Goal: Complete application form

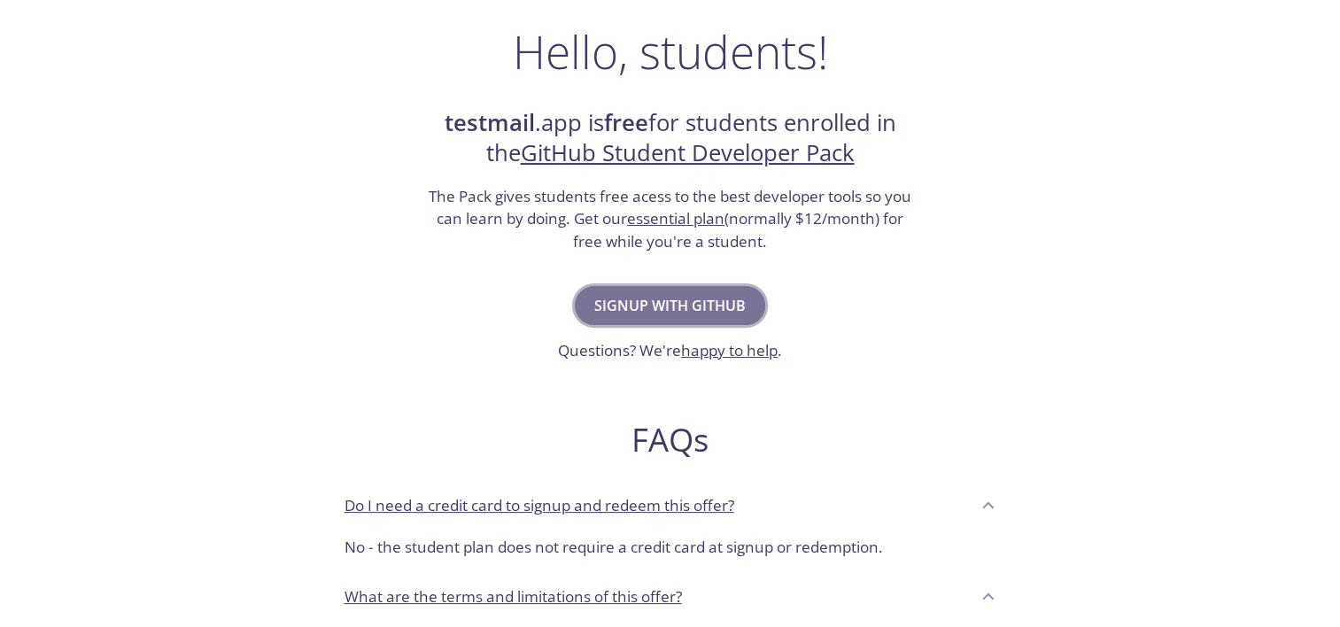
click at [695, 309] on span "Signup with GitHub" at bounding box center [669, 305] width 151 height 25
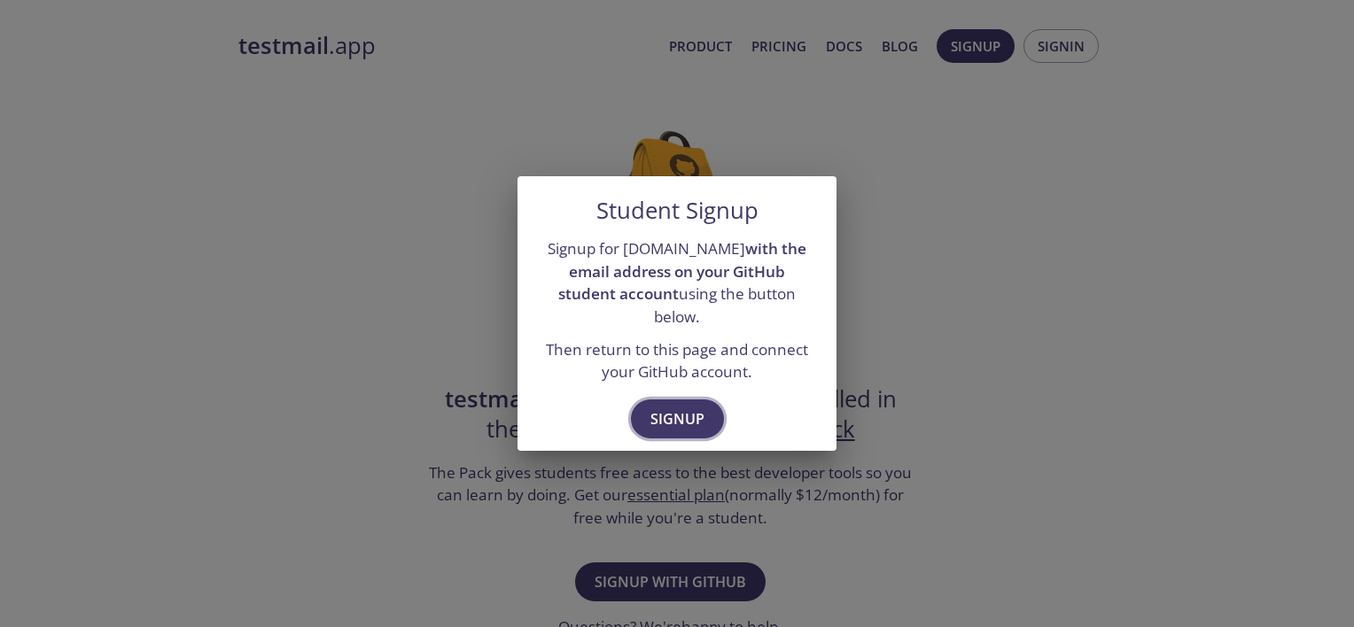
click at [680, 408] on span "Signup" at bounding box center [677, 419] width 54 height 25
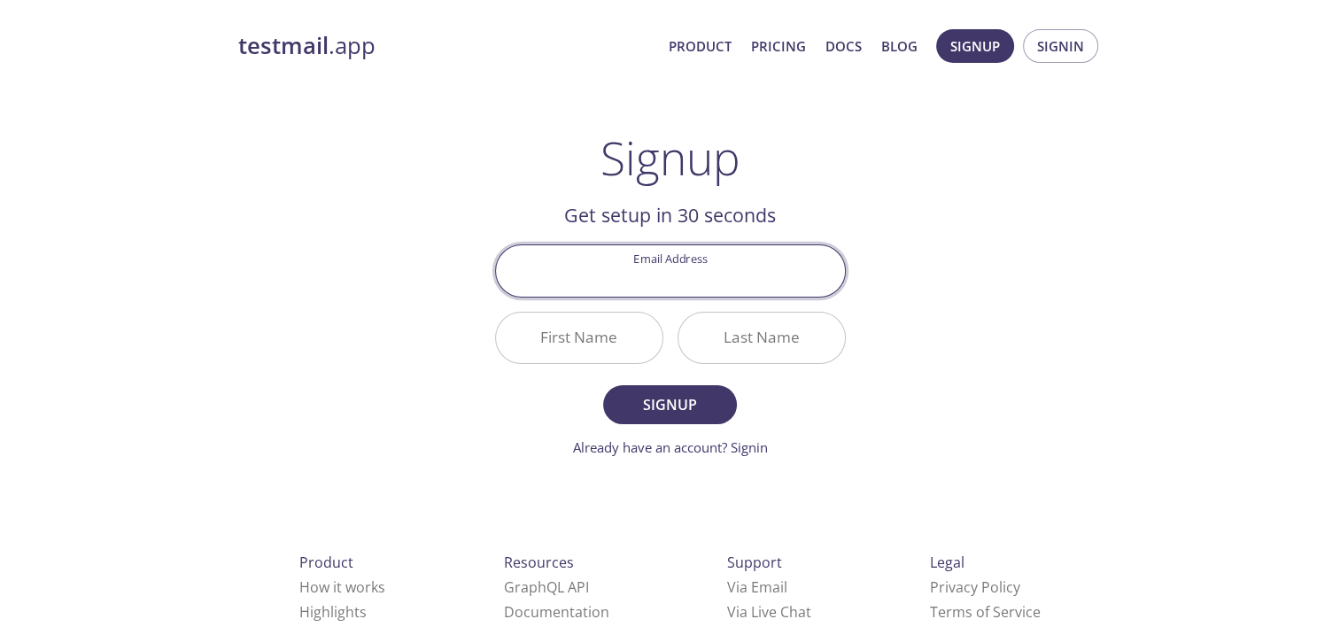
click at [678, 280] on input "Email Address" at bounding box center [670, 270] width 349 height 50
click at [677, 281] on input "Email Address" at bounding box center [670, 270] width 349 height 50
type input "musicalindia777musicalindia777"
type input "[EMAIL_ADDRESS][DOMAIN_NAME]"
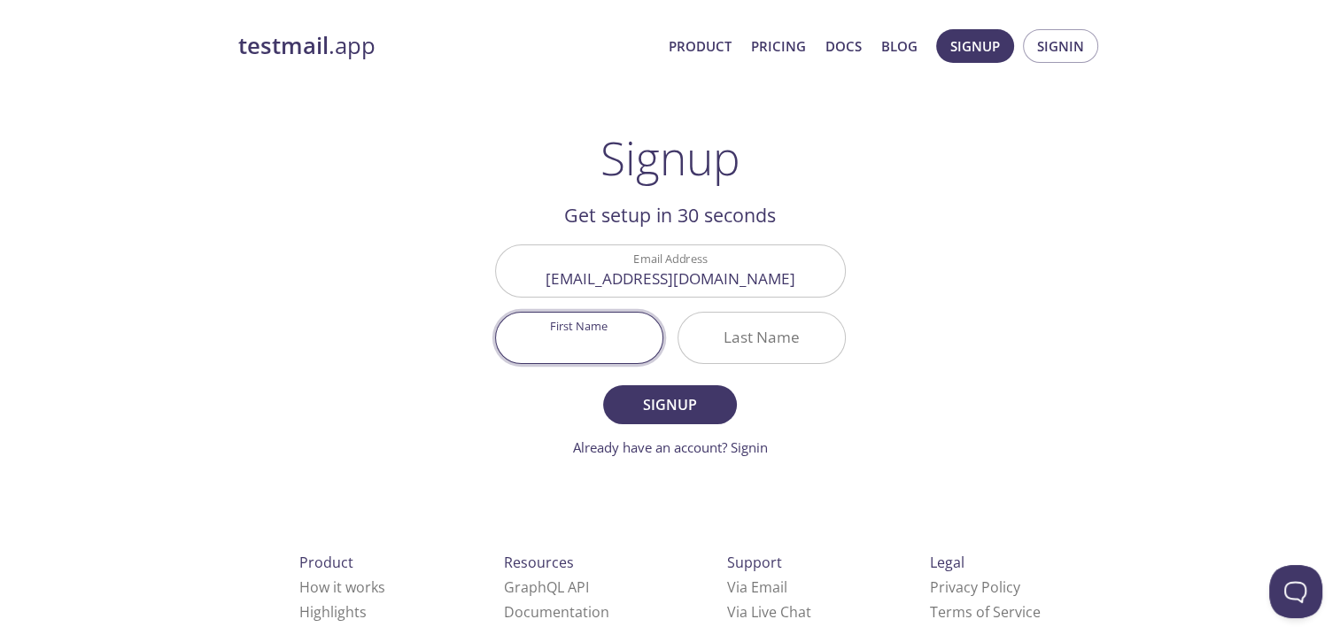
click at [610, 354] on input "First Name" at bounding box center [579, 338] width 167 height 50
type input "Dayanand"
click at [831, 370] on form "Email Address [EMAIL_ADDRESS][DOMAIN_NAME] First Name [PERSON_NAME] Last Name S…" at bounding box center [670, 351] width 351 height 213
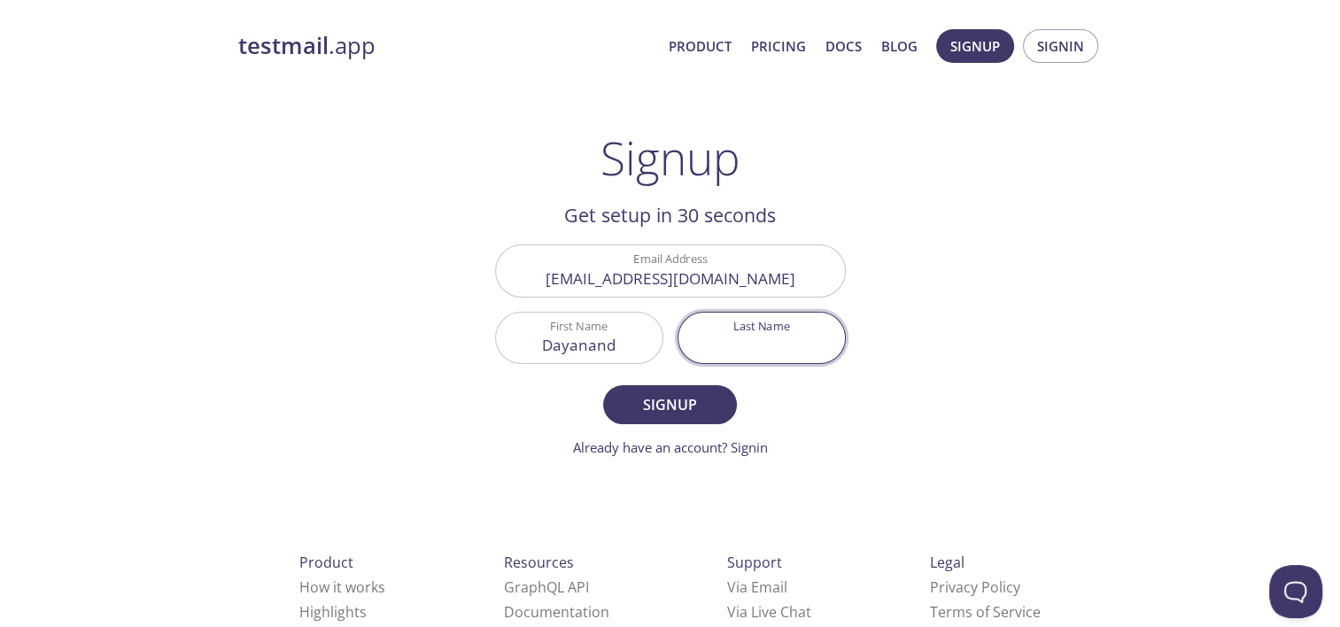
click at [801, 337] on input "Last Name" at bounding box center [762, 338] width 167 height 50
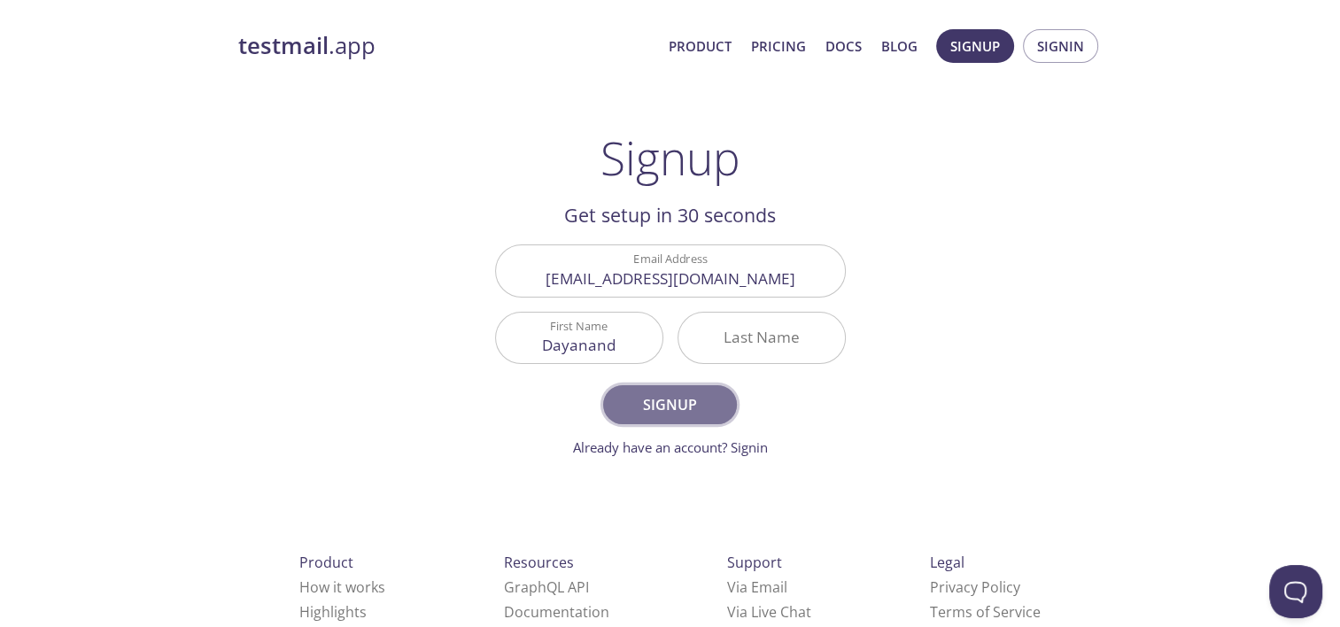
click at [709, 407] on span "Signup" at bounding box center [670, 404] width 94 height 25
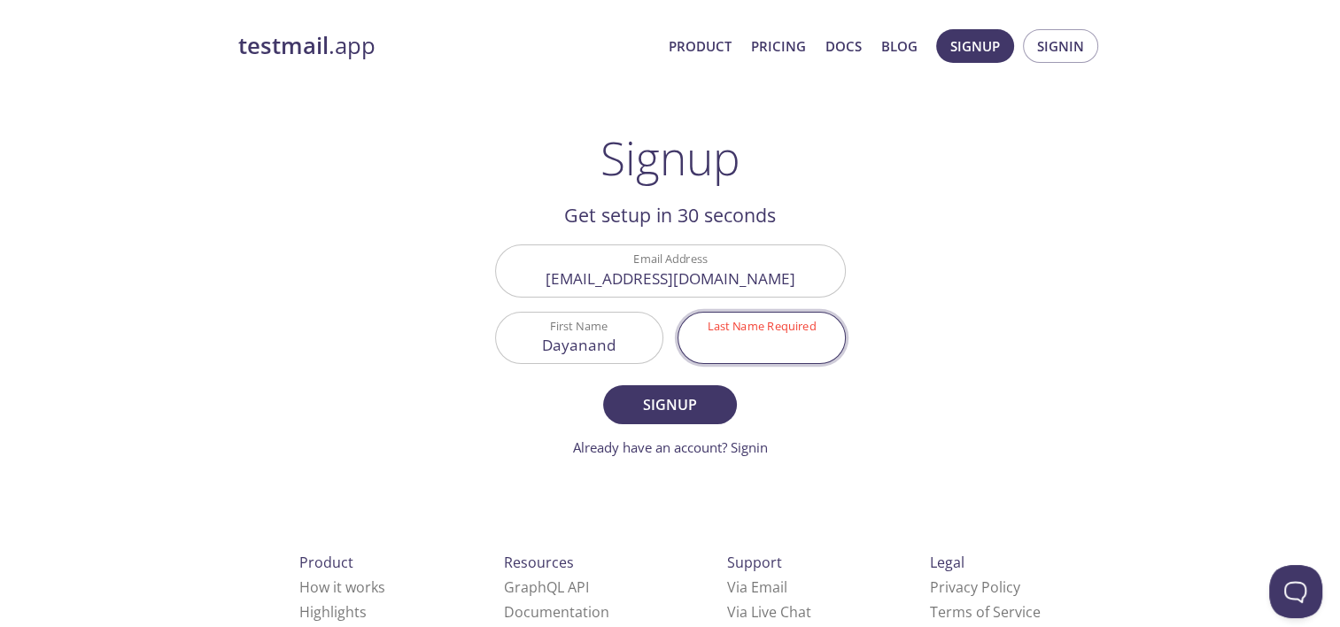
click at [757, 354] on input "Last Name Required" at bounding box center [762, 338] width 167 height 50
type input "."
click at [691, 393] on span "Signup" at bounding box center [670, 404] width 94 height 25
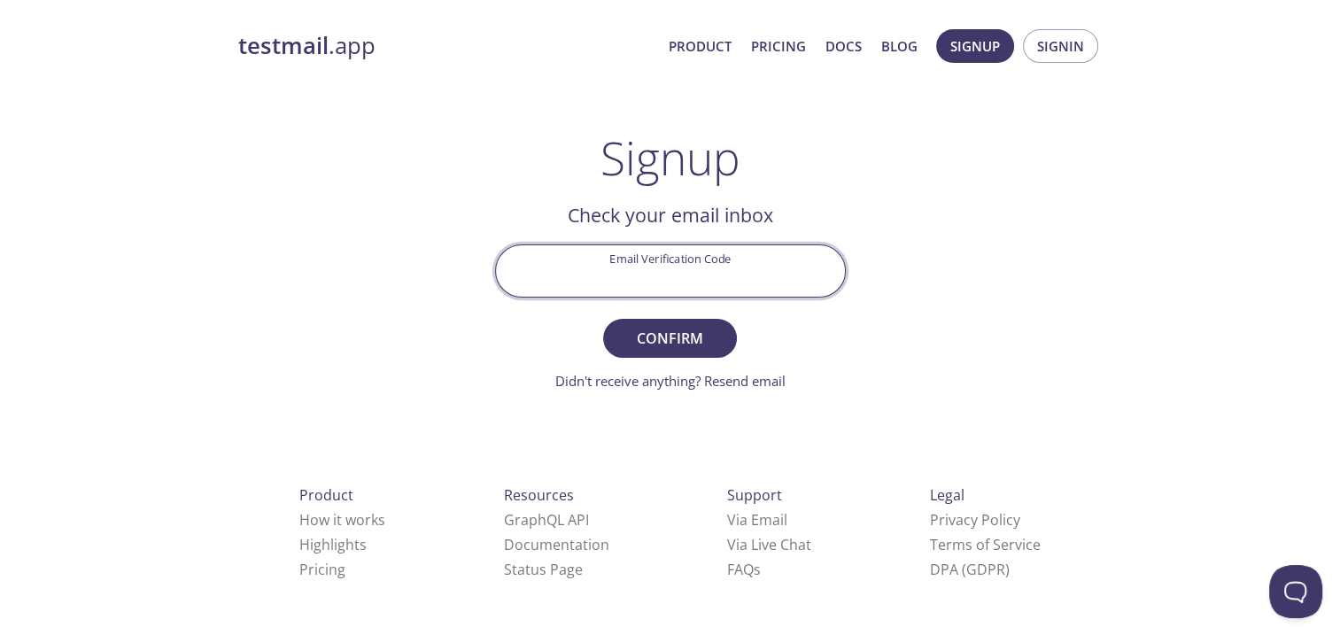
click at [680, 256] on input "Email Verification Code" at bounding box center [670, 270] width 349 height 50
type input "APQKBXL"
click at [703, 335] on span "Confirm" at bounding box center [670, 338] width 94 height 25
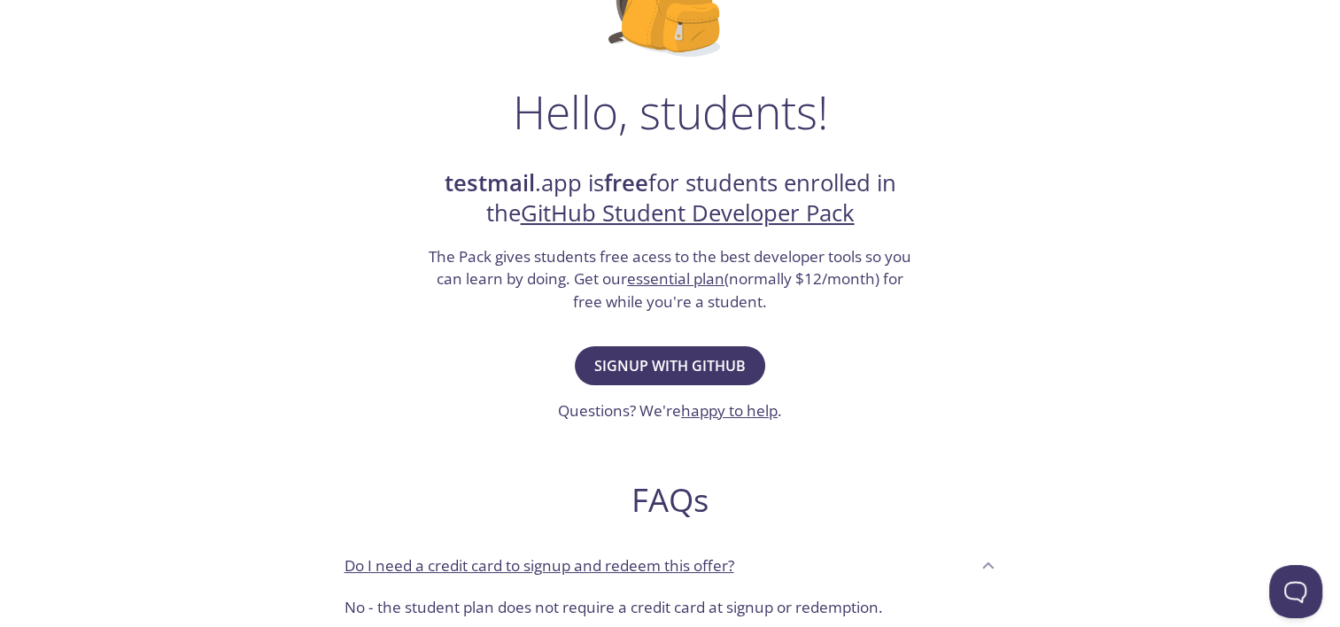
scroll to position [216, 0]
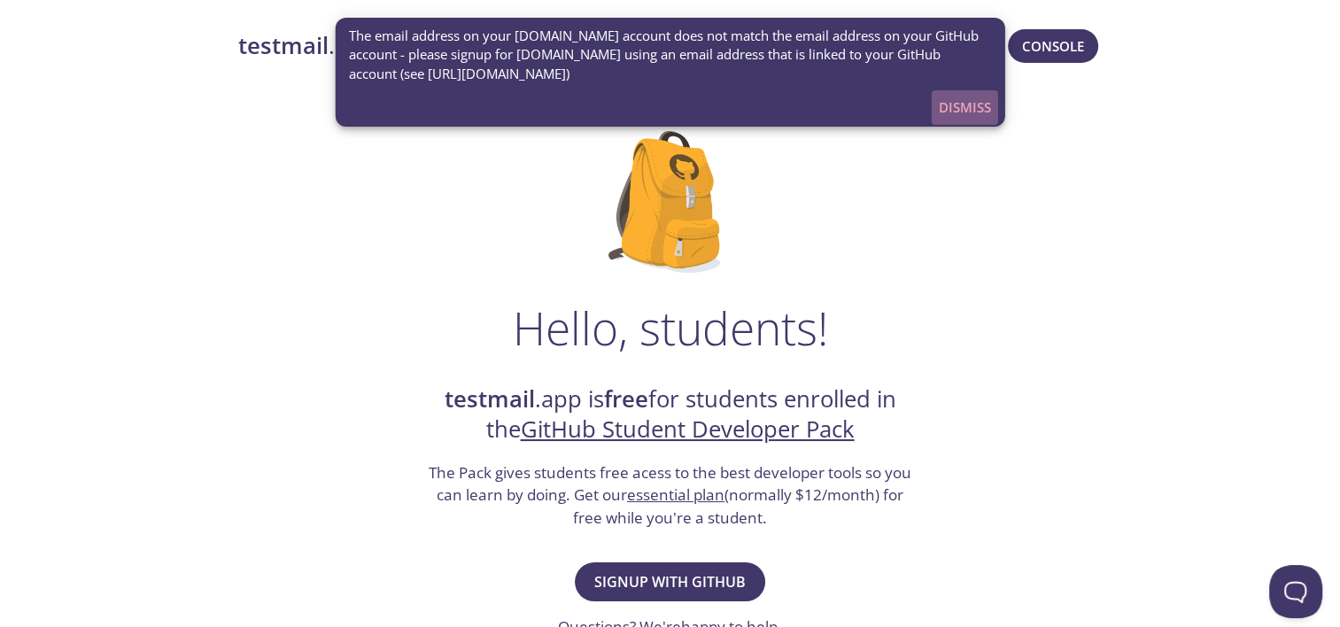
click at [953, 110] on span "Dismiss" at bounding box center [965, 107] width 52 height 23
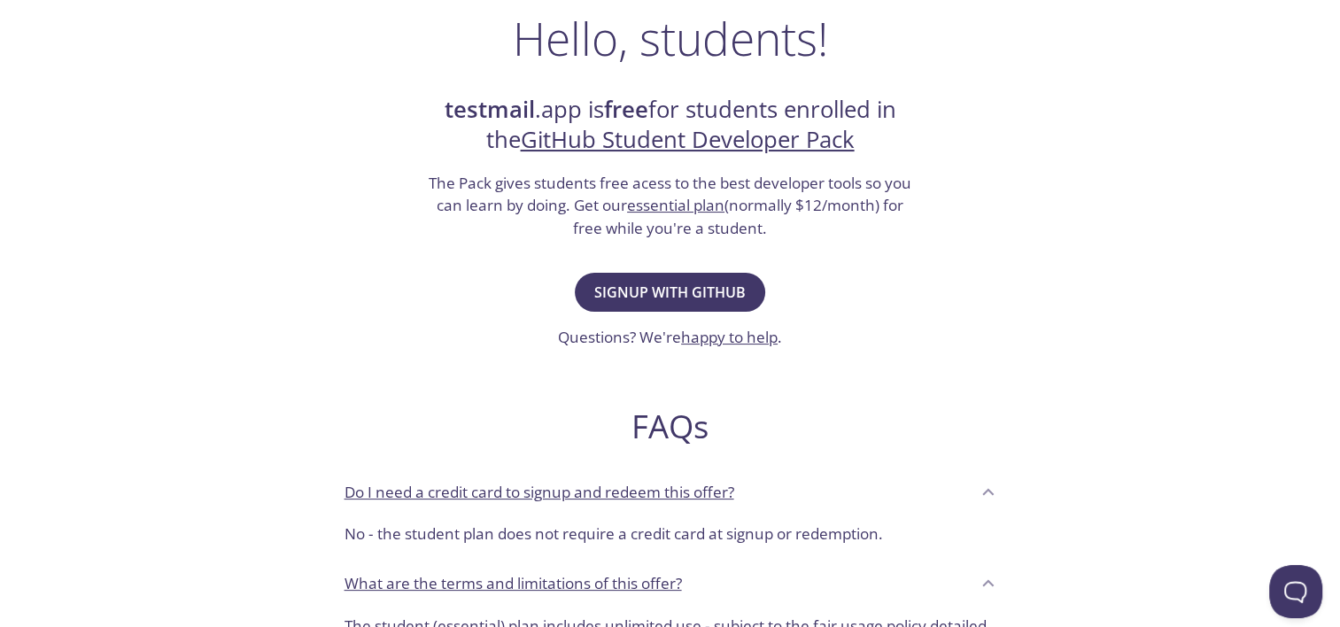
scroll to position [289, 0]
click at [689, 287] on span "Signup with GitHub" at bounding box center [669, 293] width 151 height 25
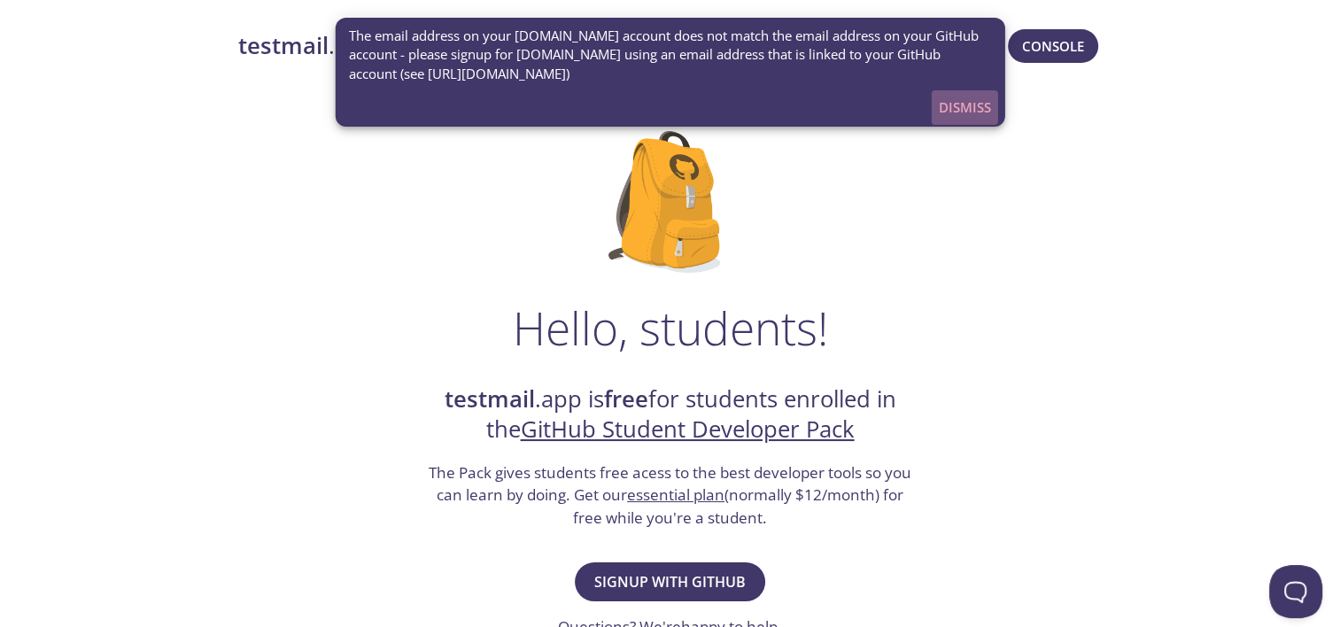
click at [964, 108] on span "Dismiss" at bounding box center [965, 107] width 52 height 23
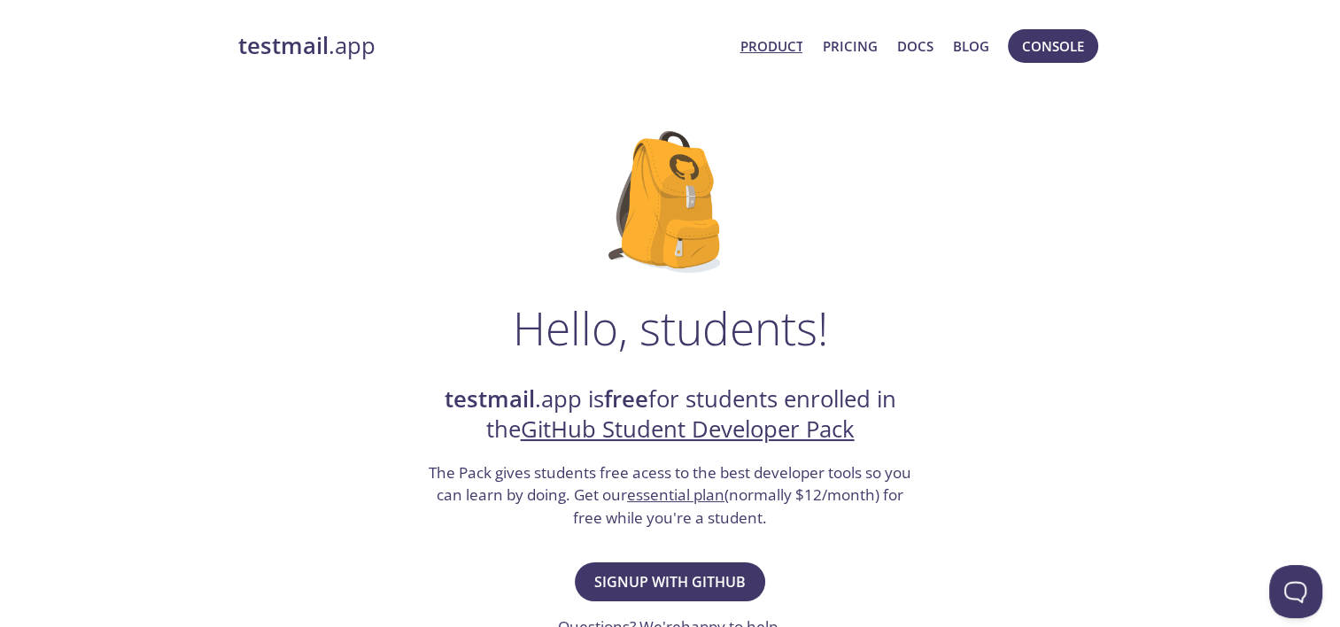
click at [791, 53] on link "Product" at bounding box center [771, 46] width 63 height 23
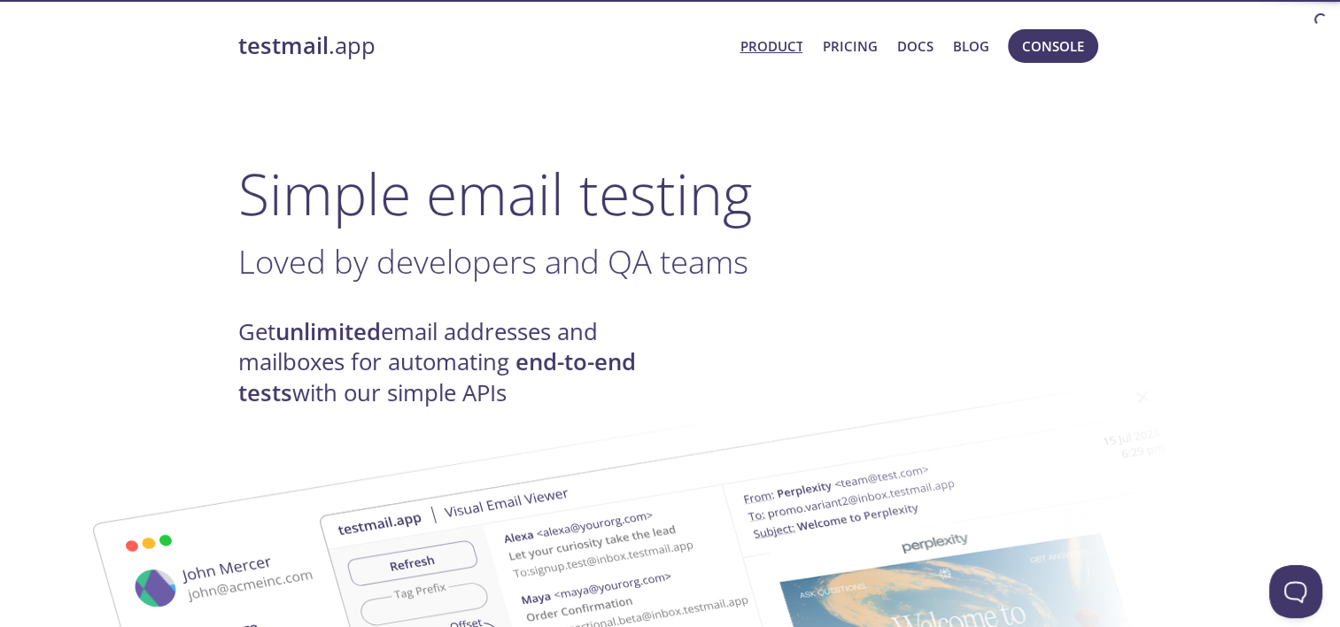
click at [879, 43] on span "Product Pricing Docs Blog" at bounding box center [864, 46] width 268 height 43
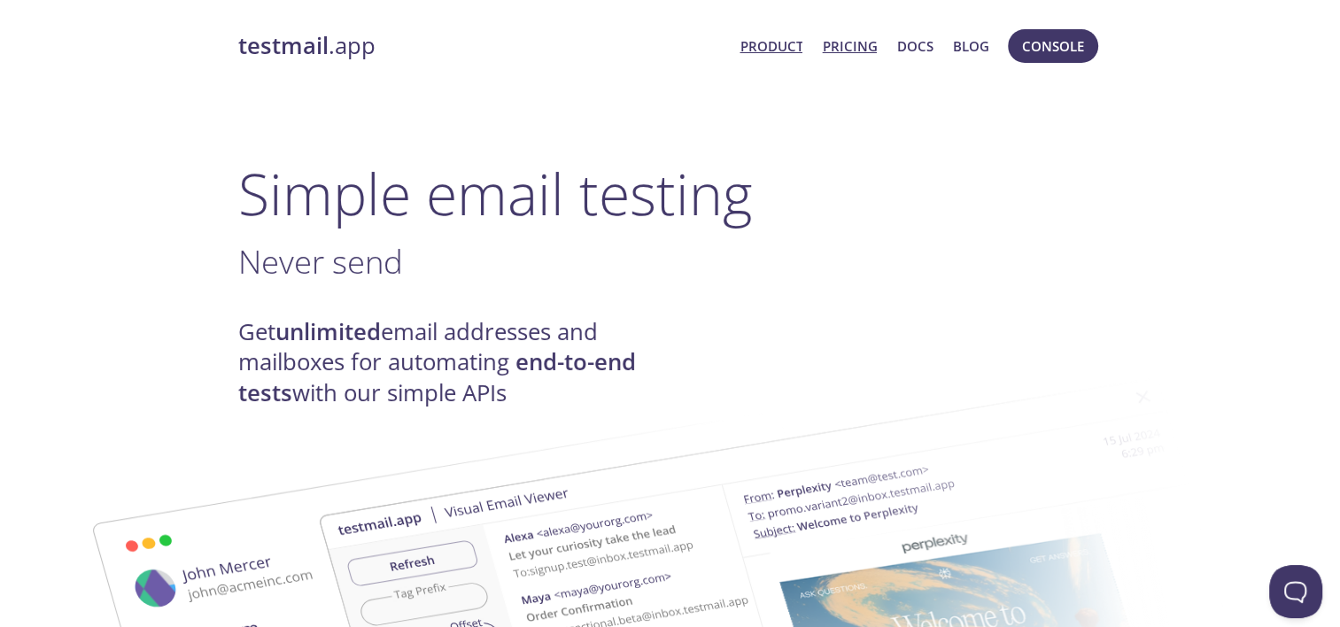
click at [858, 51] on link "Pricing" at bounding box center [849, 46] width 55 height 23
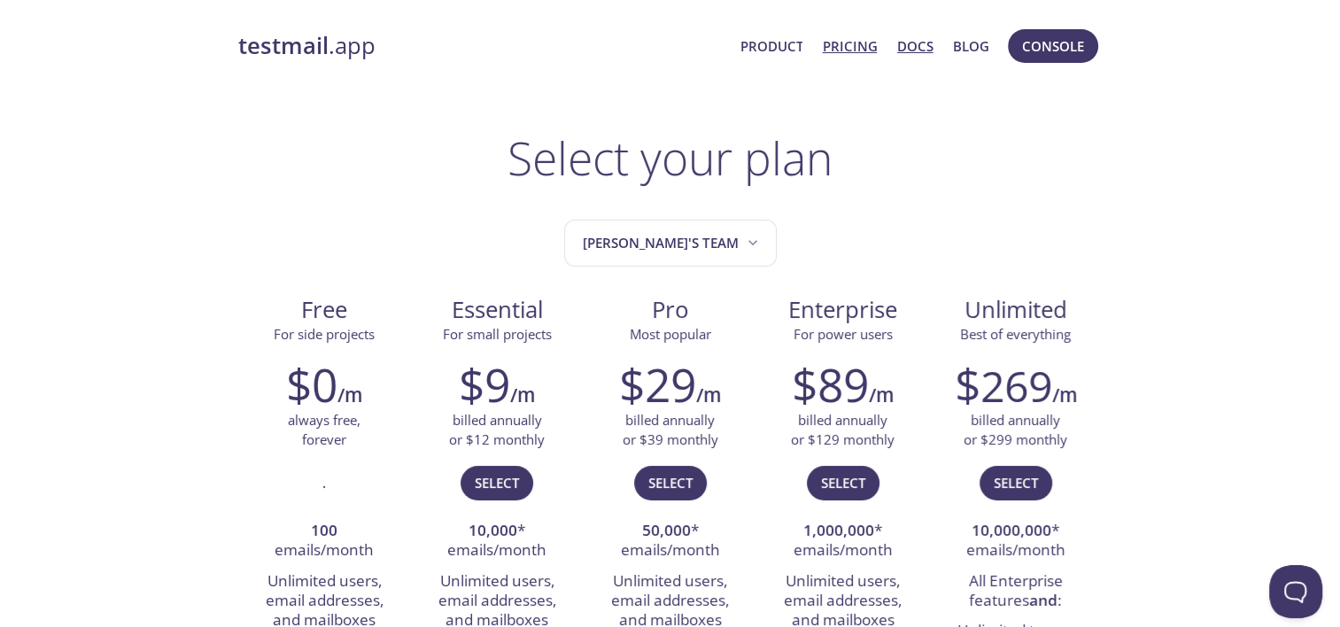
click at [900, 43] on link "Docs" at bounding box center [915, 46] width 36 height 23
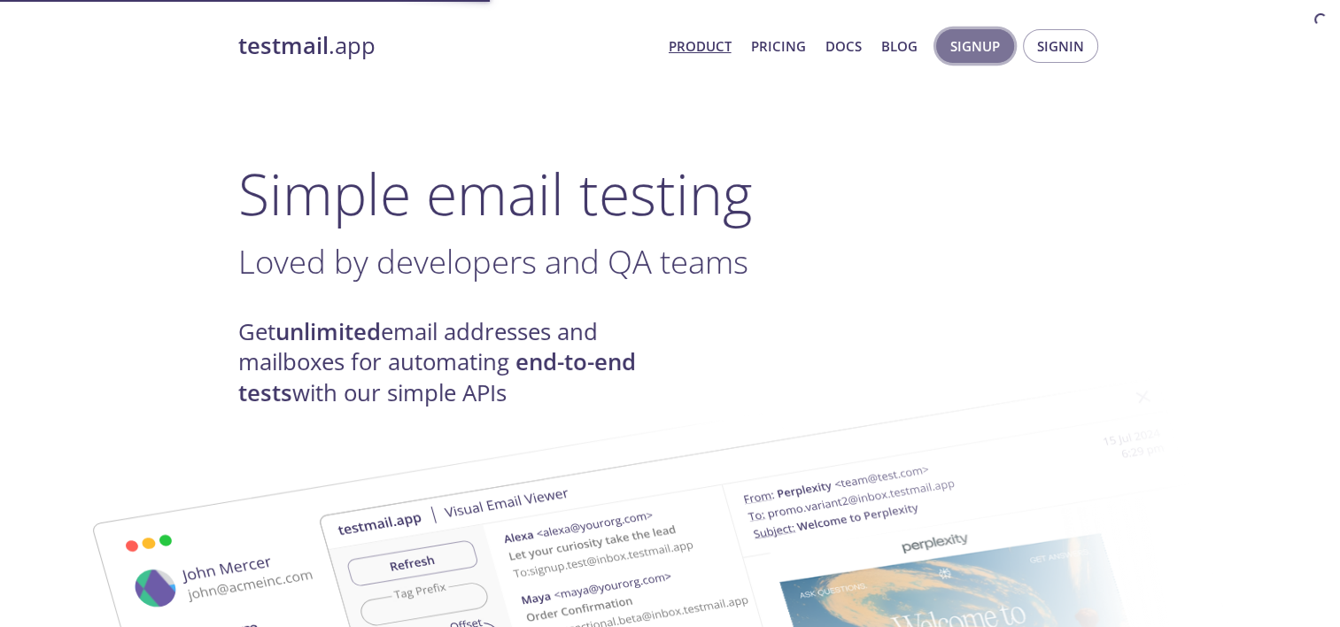
click at [984, 53] on span "Signup" at bounding box center [976, 46] width 50 height 23
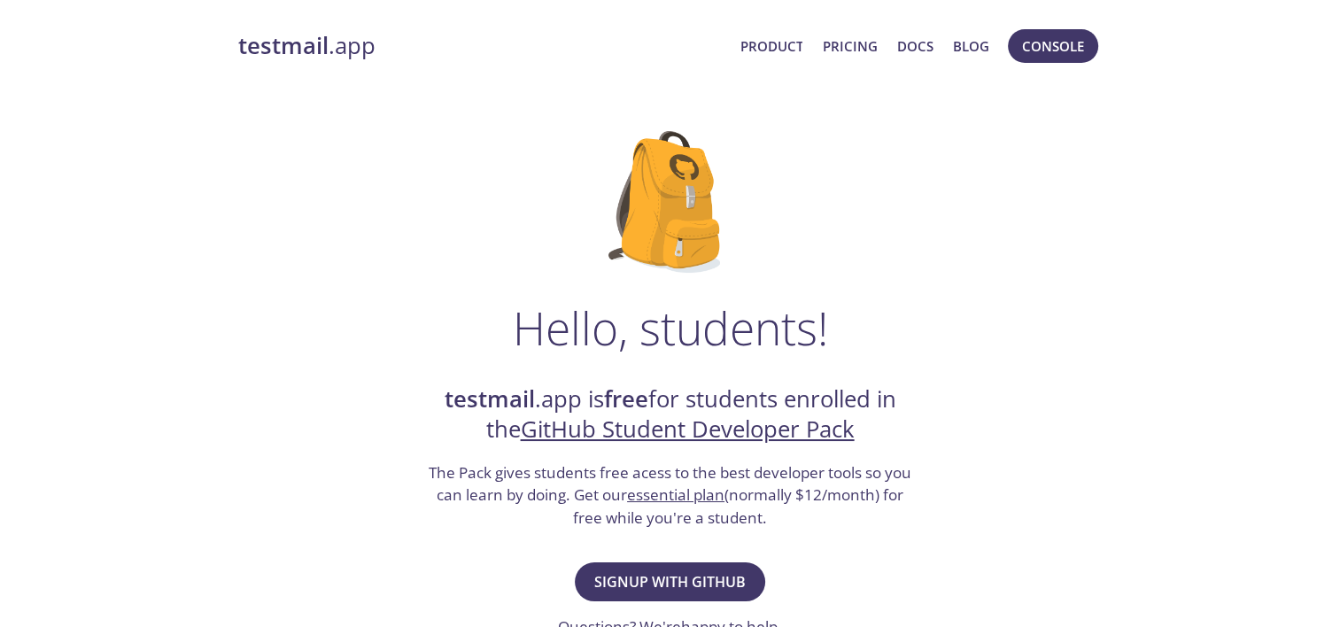
scroll to position [291, 0]
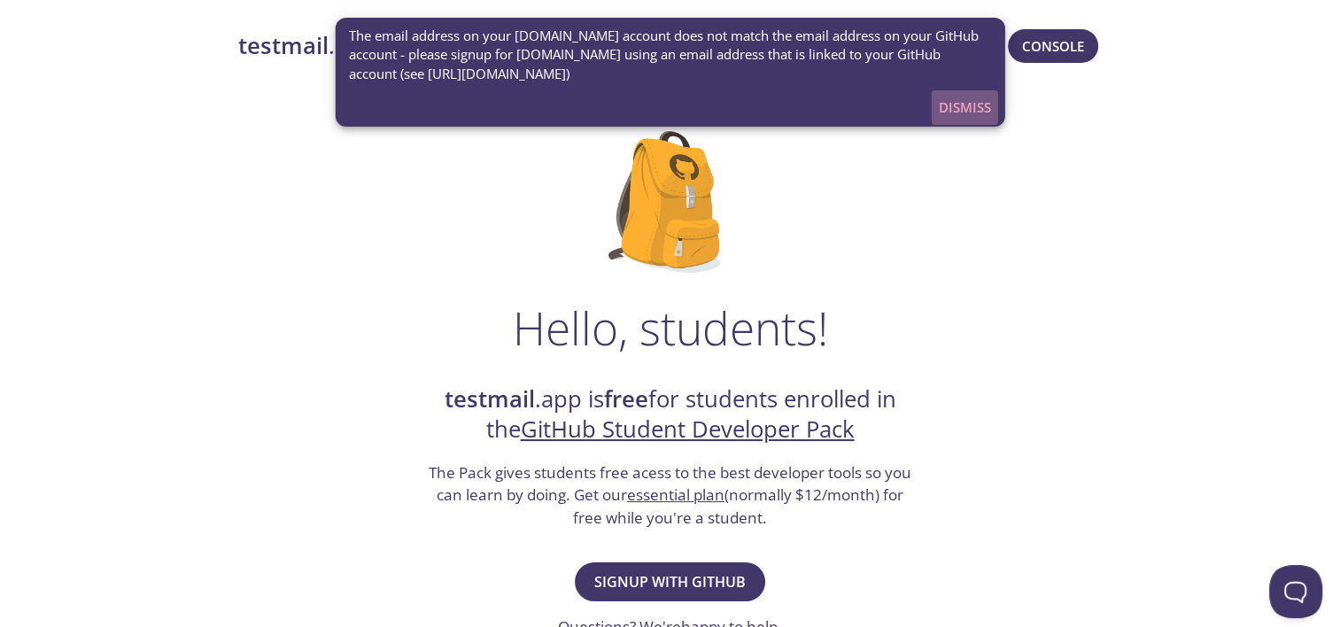
click at [986, 110] on span "Dismiss" at bounding box center [965, 107] width 52 height 23
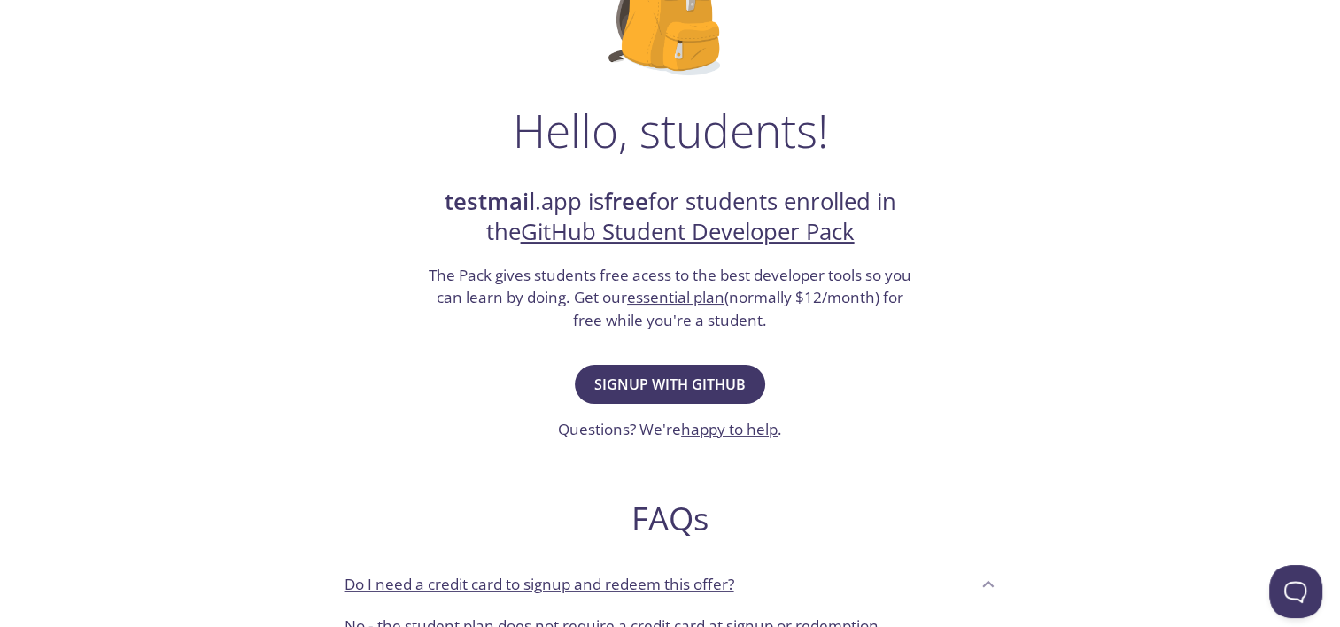
scroll to position [198, 0]
click at [748, 230] on link "GitHub Student Developer Pack" at bounding box center [688, 230] width 334 height 31
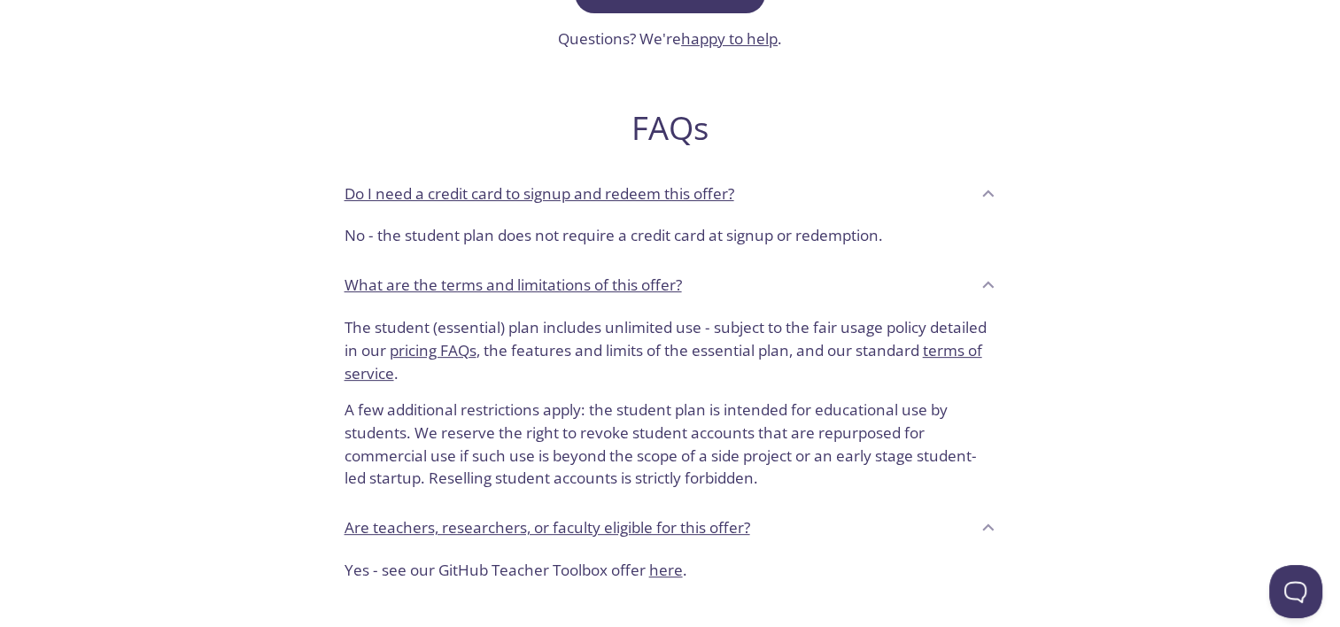
scroll to position [0, 0]
